Goal: Information Seeking & Learning: Learn about a topic

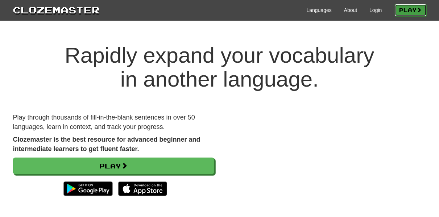
click at [402, 11] on link "Play" at bounding box center [411, 10] width 32 height 12
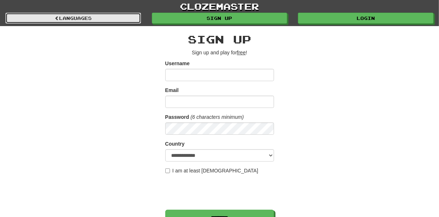
click at [82, 22] on link "Languages" at bounding box center [73, 18] width 136 height 11
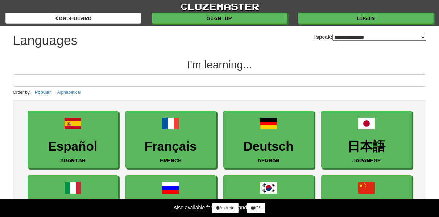
select select "*******"
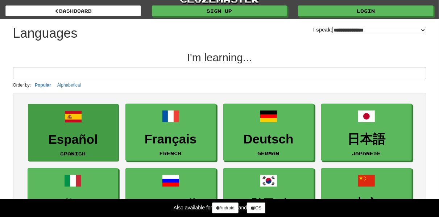
scroll to position [73, 0]
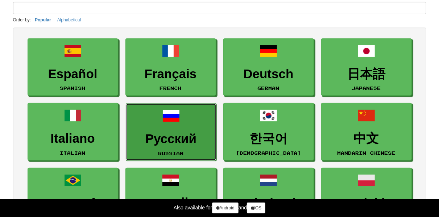
click at [164, 139] on h3 "Русский" at bounding box center [171, 139] width 83 height 14
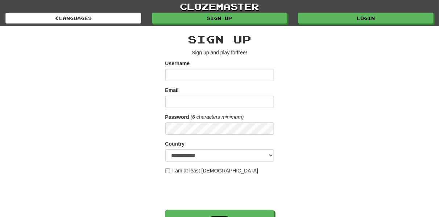
click at [217, 75] on input "Username" at bounding box center [219, 75] width 109 height 12
type input "*******"
click at [188, 106] on input "Email" at bounding box center [219, 102] width 109 height 12
click at [205, 158] on select "**********" at bounding box center [219, 155] width 109 height 12
select select "**"
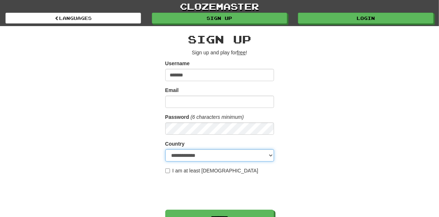
click at [165, 149] on select "**********" at bounding box center [219, 155] width 109 height 12
click at [359, 106] on div "**********" at bounding box center [220, 153] width 424 height 254
click at [353, 124] on div "**********" at bounding box center [220, 153] width 424 height 254
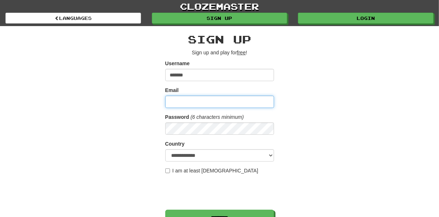
click at [207, 104] on input "Email" at bounding box center [219, 102] width 109 height 12
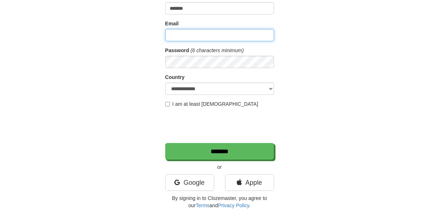
scroll to position [73, 0]
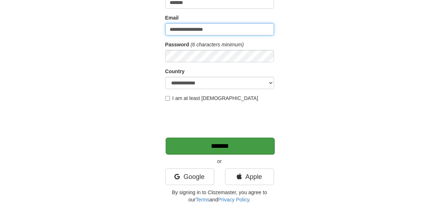
type input "**********"
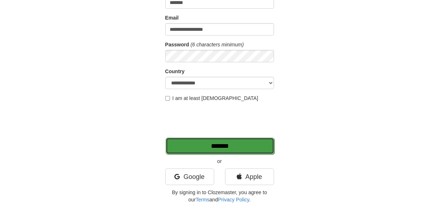
click at [236, 148] on input "*******" at bounding box center [220, 146] width 109 height 17
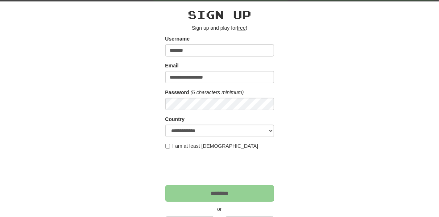
scroll to position [0, 0]
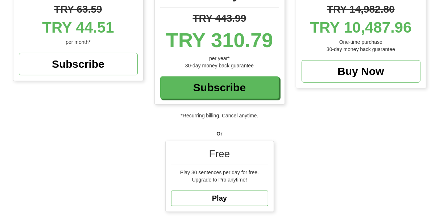
scroll to position [145, 0]
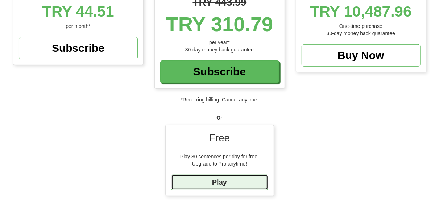
click at [225, 189] on link "Play" at bounding box center [219, 183] width 97 height 16
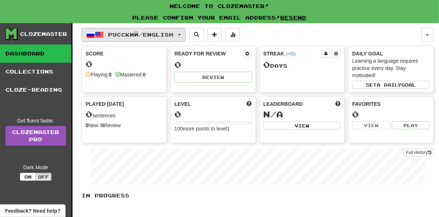
click at [174, 34] on span "Русский / English" at bounding box center [140, 35] width 65 height 6
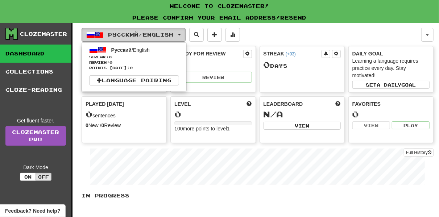
click at [174, 34] on span "Русский / English" at bounding box center [140, 35] width 65 height 6
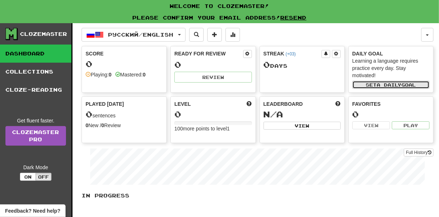
click at [407, 82] on button "Set a daily goal" at bounding box center [391, 85] width 77 height 8
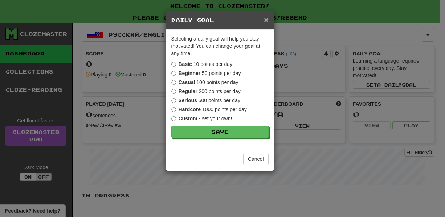
click at [266, 21] on span "×" at bounding box center [266, 20] width 4 height 8
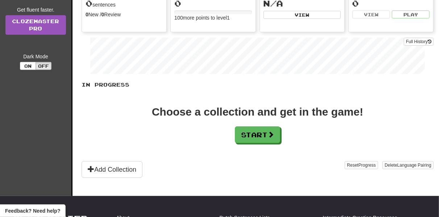
scroll to position [73, 0]
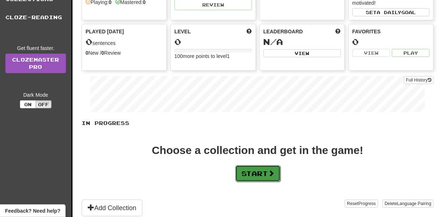
click at [254, 172] on button "Start" at bounding box center [257, 173] width 45 height 17
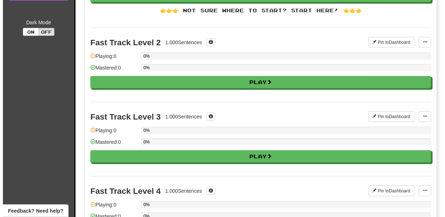
scroll to position [0, 0]
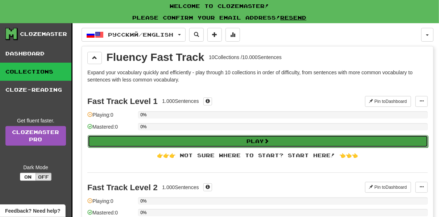
click at [274, 139] on button "Play" at bounding box center [258, 141] width 341 height 12
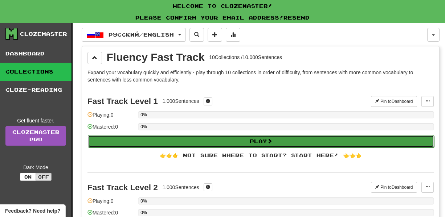
select select "**"
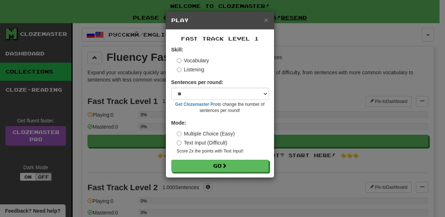
click at [195, 71] on label "Listening" at bounding box center [191, 69] width 28 height 7
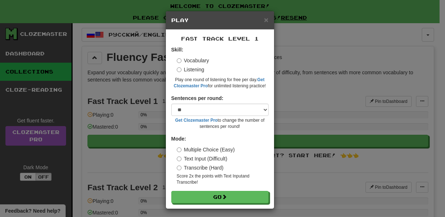
click at [190, 61] on label "Vocabulary" at bounding box center [193, 60] width 32 height 7
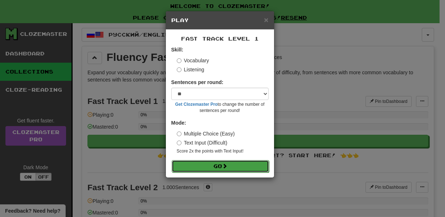
click at [220, 165] on button "Go" at bounding box center [220, 166] width 97 height 12
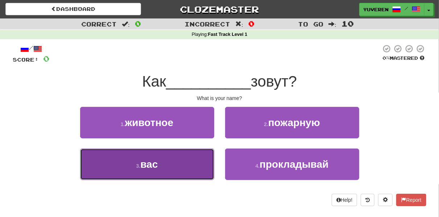
click at [169, 163] on button "3 . вас" at bounding box center [147, 165] width 134 height 32
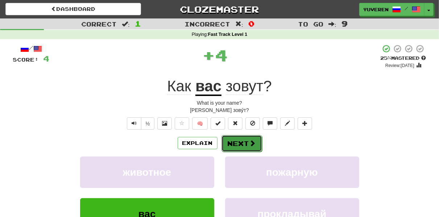
click at [245, 141] on button "Next" at bounding box center [242, 143] width 41 height 17
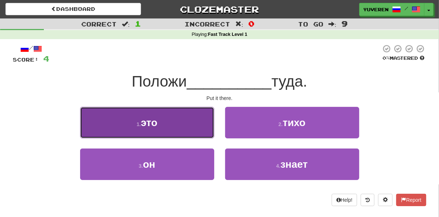
click at [181, 127] on button "1 . это" at bounding box center [147, 123] width 134 height 32
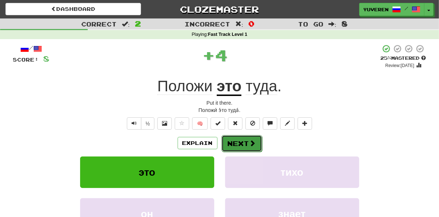
click at [253, 138] on button "Next" at bounding box center [242, 143] width 41 height 17
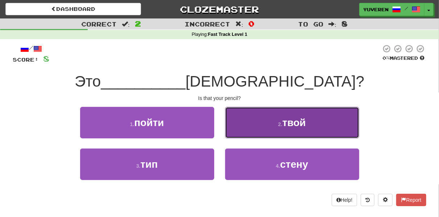
click at [289, 126] on span "твой" at bounding box center [295, 122] width 24 height 11
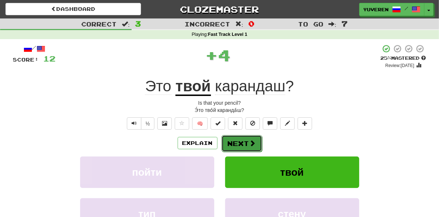
click at [242, 139] on button "Next" at bounding box center [242, 143] width 41 height 17
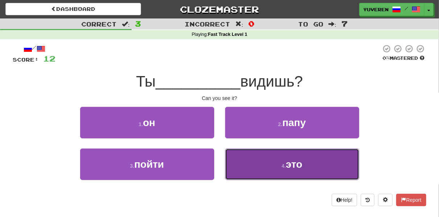
click at [286, 172] on button "4 . это" at bounding box center [292, 165] width 134 height 32
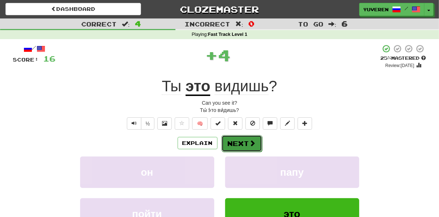
click at [250, 140] on span at bounding box center [253, 143] width 7 height 7
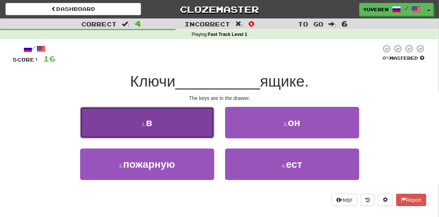
click at [174, 116] on button "1 . в" at bounding box center [147, 123] width 134 height 32
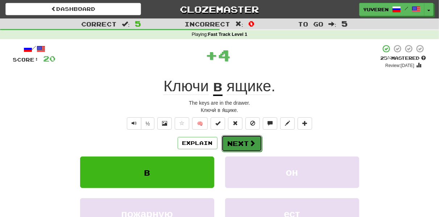
click at [254, 147] on span at bounding box center [253, 143] width 7 height 7
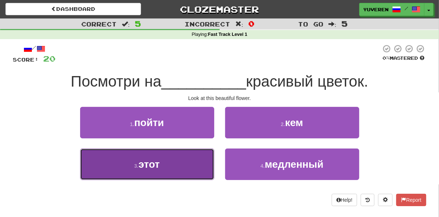
click at [155, 169] on span "этот" at bounding box center [149, 164] width 21 height 11
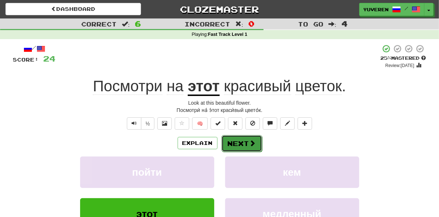
click at [256, 141] on button "Next" at bounding box center [242, 143] width 41 height 17
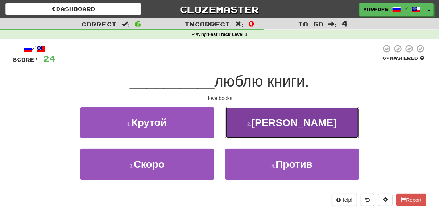
click at [301, 125] on button "2 . Я" at bounding box center [292, 123] width 134 height 32
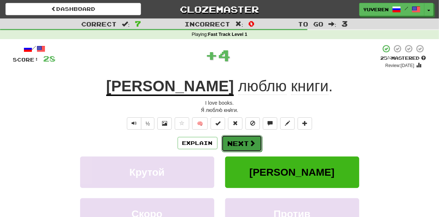
click at [240, 142] on button "Next" at bounding box center [242, 143] width 41 height 17
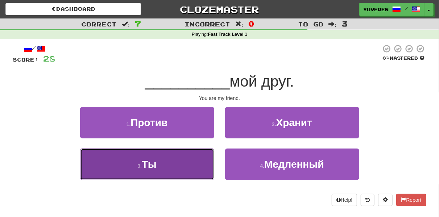
click at [189, 177] on button "3 . Ты" at bounding box center [147, 165] width 134 height 32
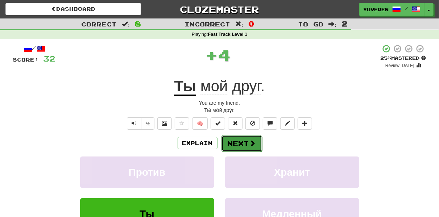
click at [243, 143] on button "Next" at bounding box center [242, 143] width 41 height 17
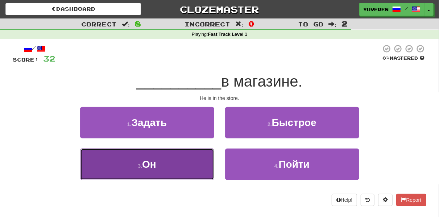
click at [186, 177] on button "3 . Он" at bounding box center [147, 165] width 134 height 32
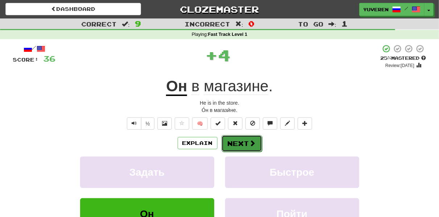
click at [251, 144] on span at bounding box center [253, 143] width 7 height 7
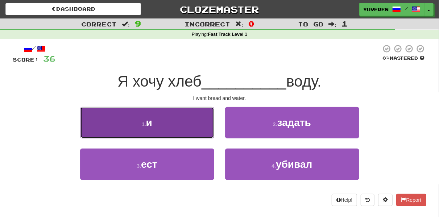
click at [167, 123] on button "1 . и" at bounding box center [147, 123] width 134 height 32
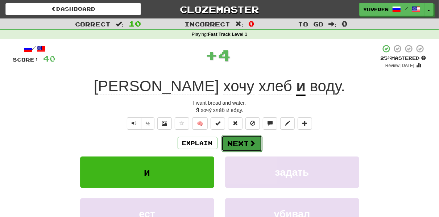
click at [250, 143] on span at bounding box center [253, 143] width 7 height 7
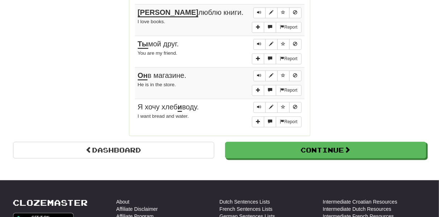
scroll to position [653, 0]
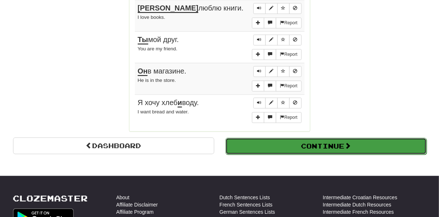
click at [341, 138] on button "Continue" at bounding box center [326, 146] width 201 height 17
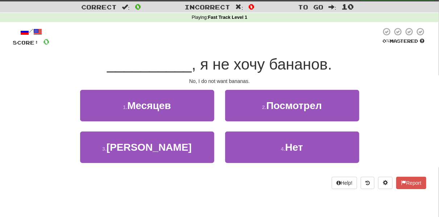
scroll to position [0, 0]
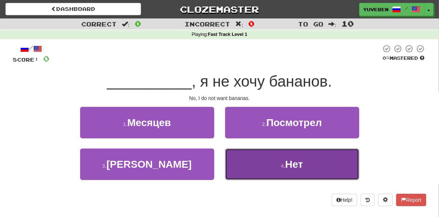
click at [286, 162] on span "Нет" at bounding box center [295, 164] width 18 height 11
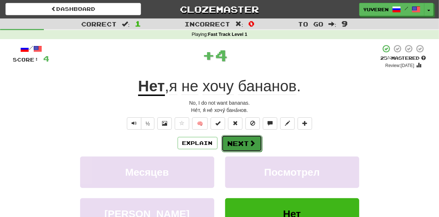
click at [248, 144] on button "Next" at bounding box center [242, 143] width 41 height 17
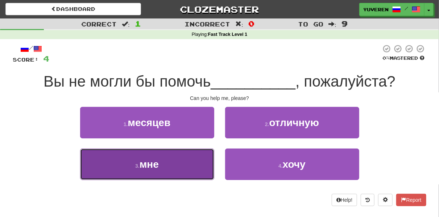
click at [140, 172] on button "3 . мне" at bounding box center [147, 165] width 134 height 32
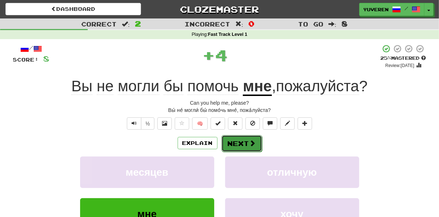
click at [252, 141] on span at bounding box center [253, 143] width 7 height 7
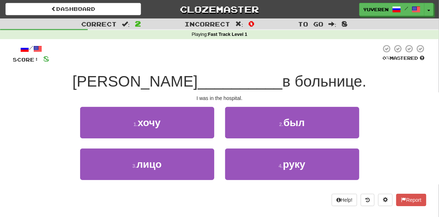
click at [304, 106] on div "/ Score: 8 0 % Mastered Я __________ в больнице. I was in the hospital. 1 . хоч…" at bounding box center [220, 125] width 414 height 162
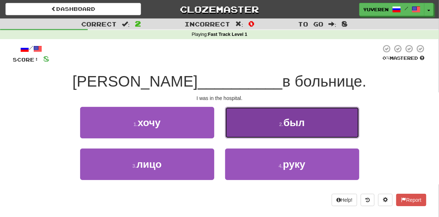
click at [300, 115] on button "2 . был" at bounding box center [292, 123] width 134 height 32
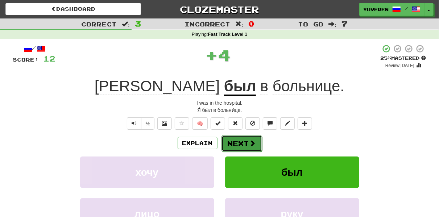
click at [240, 143] on button "Next" at bounding box center [242, 143] width 41 height 17
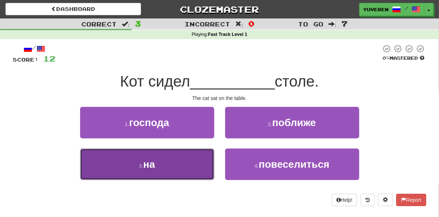
click at [135, 169] on button "3 . на" at bounding box center [147, 165] width 134 height 32
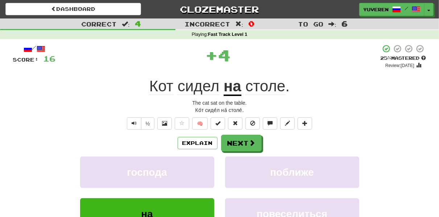
click at [261, 140] on div "Explain Next" at bounding box center [220, 143] width 414 height 17
click at [247, 146] on button "Next" at bounding box center [242, 143] width 41 height 17
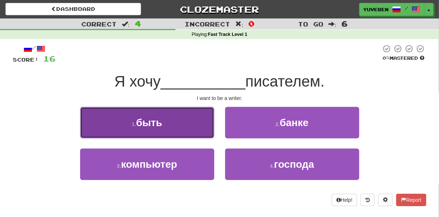
click at [174, 119] on button "1 . быть" at bounding box center [147, 123] width 134 height 32
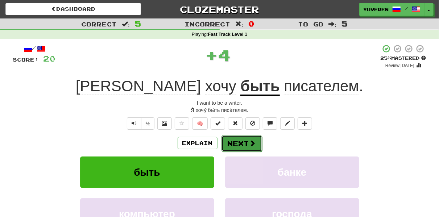
click at [250, 142] on span at bounding box center [253, 143] width 7 height 7
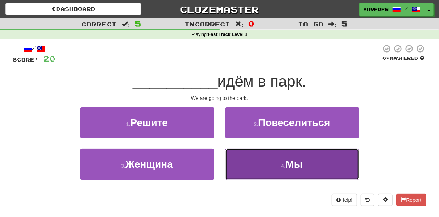
click at [312, 167] on button "4 . Мы" at bounding box center [292, 165] width 134 height 32
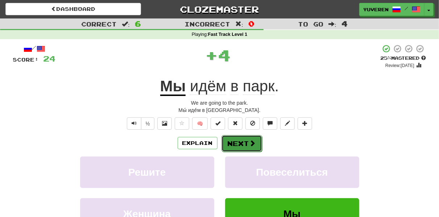
click at [254, 143] on span at bounding box center [253, 143] width 7 height 7
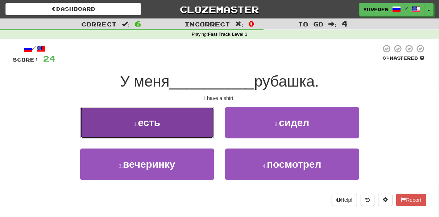
click at [149, 126] on span "есть" at bounding box center [149, 122] width 22 height 11
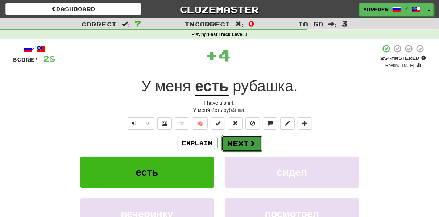
click at [255, 142] on span at bounding box center [253, 143] width 7 height 7
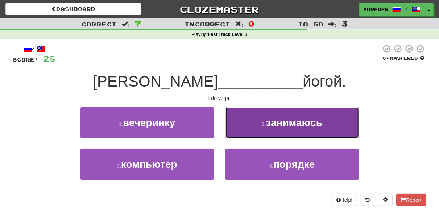
click at [270, 131] on button "2 . занимаюсь" at bounding box center [292, 123] width 134 height 32
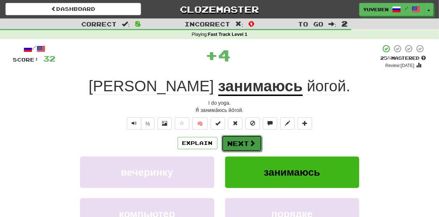
click at [239, 145] on button "Next" at bounding box center [242, 143] width 41 height 17
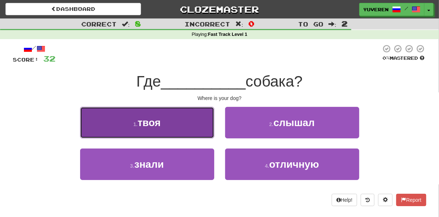
click at [123, 126] on button "1 . твоя" at bounding box center [147, 123] width 134 height 32
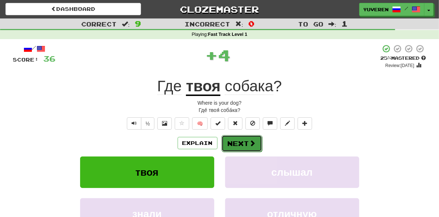
click at [252, 146] on span at bounding box center [253, 143] width 7 height 7
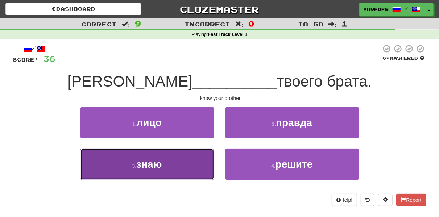
click at [135, 174] on button "3 . знаю" at bounding box center [147, 165] width 134 height 32
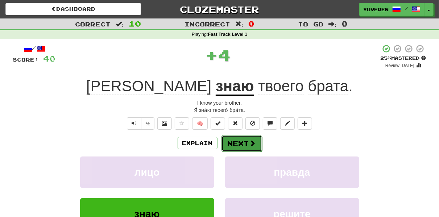
click at [248, 139] on button "Next" at bounding box center [242, 143] width 41 height 17
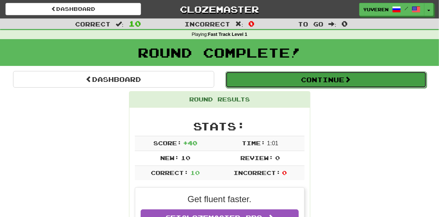
click at [321, 76] on button "Continue" at bounding box center [326, 79] width 201 height 17
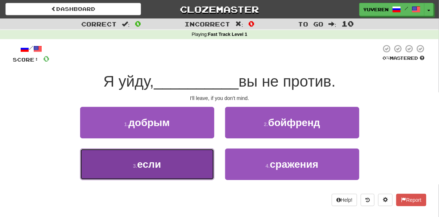
click at [171, 161] on button "3 . если" at bounding box center [147, 165] width 134 height 32
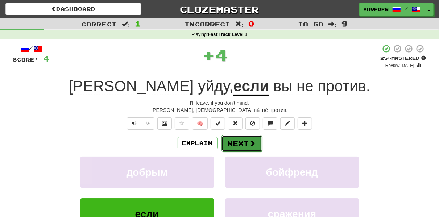
click at [255, 139] on button "Next" at bounding box center [242, 143] width 41 height 17
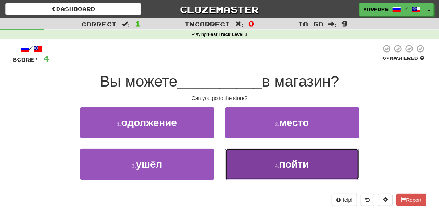
click at [286, 164] on span "пойти" at bounding box center [294, 164] width 30 height 11
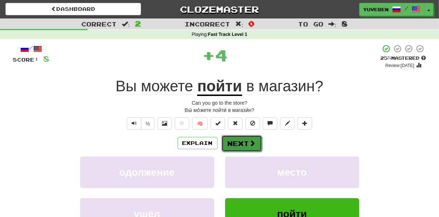
click at [246, 141] on button "Next" at bounding box center [242, 143] width 41 height 17
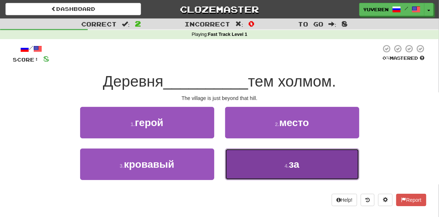
click at [301, 160] on button "4 . за" at bounding box center [292, 165] width 134 height 32
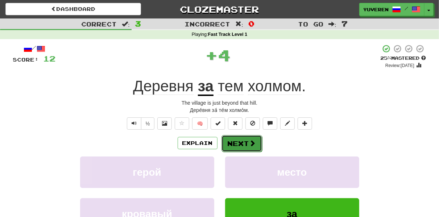
click at [245, 140] on button "Next" at bounding box center [242, 143] width 41 height 17
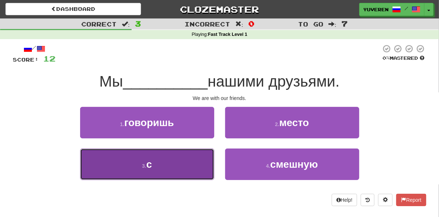
click at [161, 169] on button "3 . с" at bounding box center [147, 165] width 134 height 32
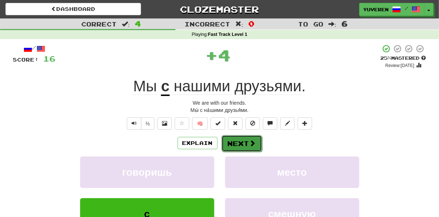
click at [246, 143] on button "Next" at bounding box center [242, 143] width 41 height 17
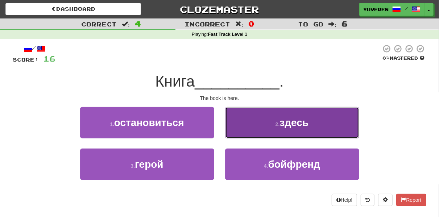
click at [286, 127] on span "здесь" at bounding box center [294, 122] width 29 height 11
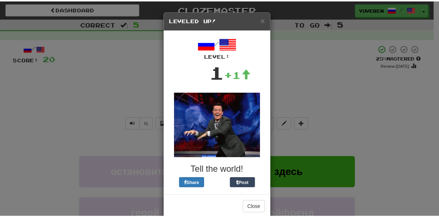
scroll to position [12, 0]
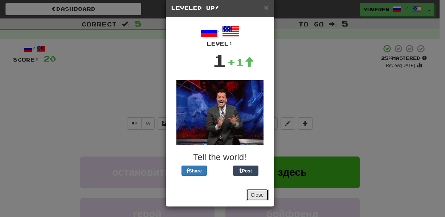
click at [252, 193] on button "Close" at bounding box center [257, 195] width 22 height 12
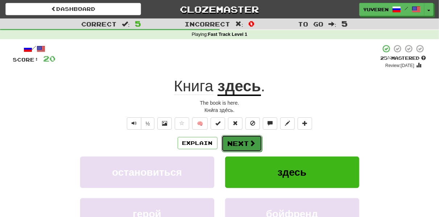
click at [238, 144] on button "Next" at bounding box center [242, 143] width 41 height 17
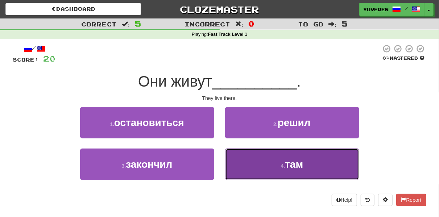
click at [312, 155] on button "4 . там" at bounding box center [292, 165] width 134 height 32
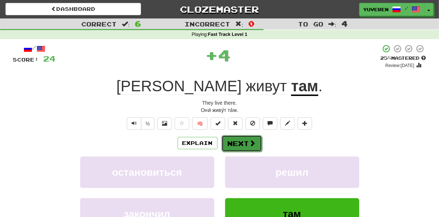
click at [236, 139] on button "Next" at bounding box center [242, 143] width 41 height 17
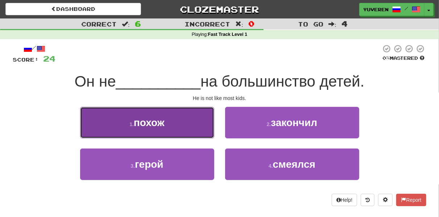
click at [159, 123] on span "похож" at bounding box center [149, 122] width 31 height 11
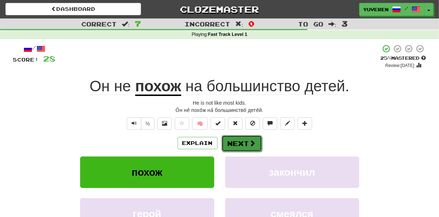
click at [243, 140] on button "Next" at bounding box center [242, 143] width 41 height 17
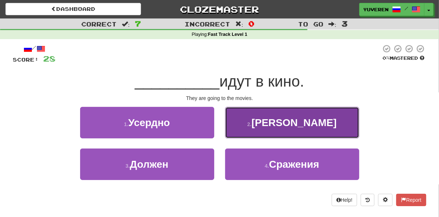
click at [252, 125] on small "2 ." at bounding box center [249, 125] width 4 height 6
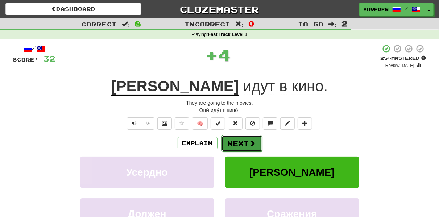
click at [246, 139] on button "Next" at bounding box center [242, 143] width 41 height 17
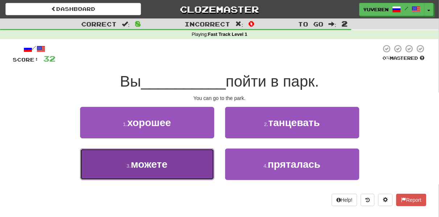
click at [129, 155] on button "3 . можете" at bounding box center [147, 165] width 134 height 32
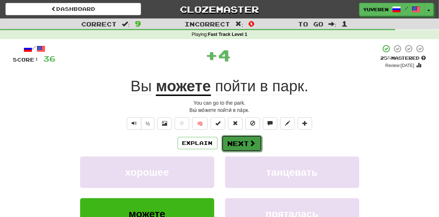
click at [235, 138] on button "Next" at bounding box center [242, 143] width 41 height 17
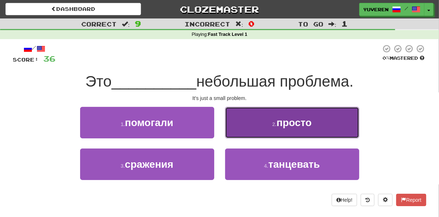
click at [307, 127] on span "просто" at bounding box center [294, 122] width 35 height 11
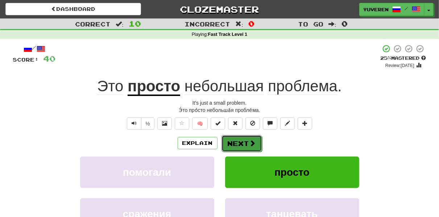
click at [251, 142] on span at bounding box center [253, 143] width 7 height 7
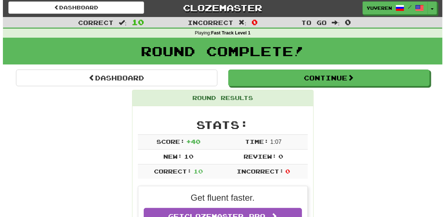
scroll to position [0, 0]
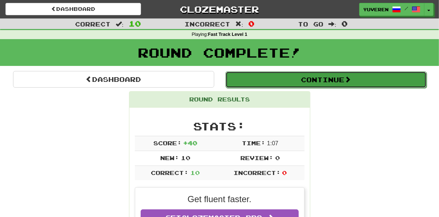
click at [338, 75] on button "Continue" at bounding box center [326, 79] width 201 height 17
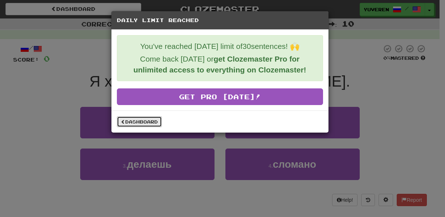
click at [151, 118] on link "Dashboard" at bounding box center [139, 121] width 45 height 11
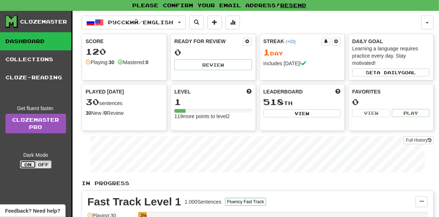
click at [25, 164] on button "On" at bounding box center [28, 165] width 16 height 8
